Goal: Find specific page/section

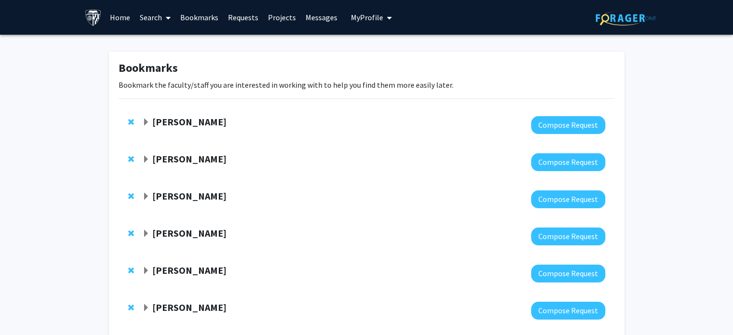
click at [123, 20] on link "Home" at bounding box center [120, 17] width 30 height 34
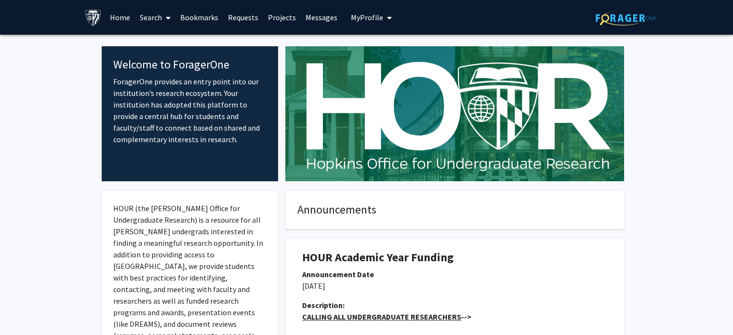
click at [147, 17] on link "Search" at bounding box center [155, 17] width 41 height 34
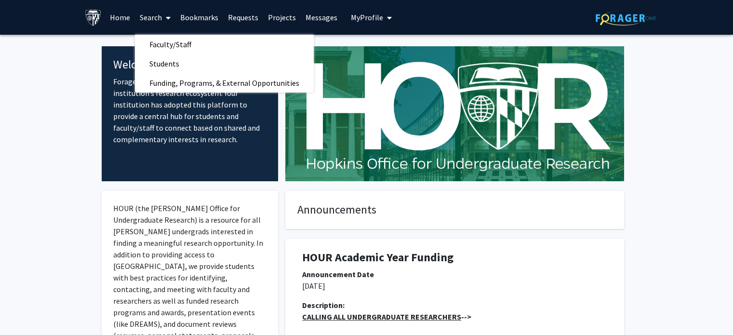
click at [109, 19] on link "Home" at bounding box center [120, 17] width 30 height 34
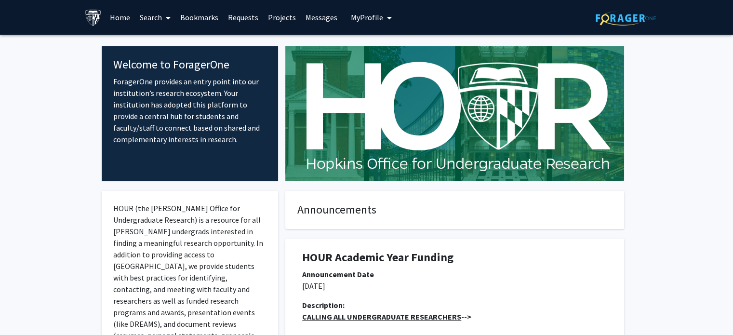
click at [606, 21] on img at bounding box center [626, 18] width 60 height 15
